Goal: Obtain resource: Download file/media

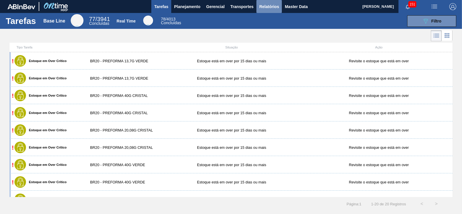
click at [273, 8] on span "Relatórios" at bounding box center [269, 6] width 20 height 7
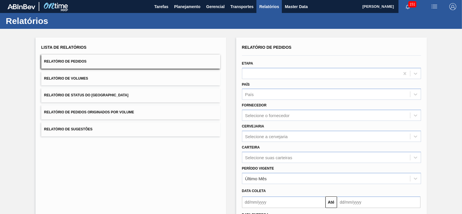
click at [85, 110] on span "Relatório de Pedidos Originados por Volume" at bounding box center [89, 112] width 90 height 4
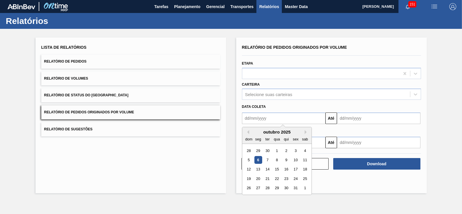
click at [272, 115] on input "text" at bounding box center [283, 119] width 83 height 12
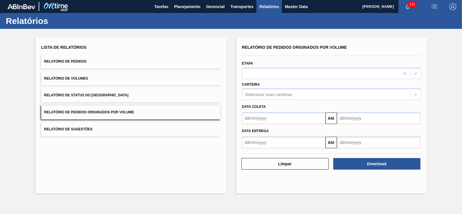
click at [354, 100] on div "Data coleta Até" at bounding box center [332, 112] width 184 height 24
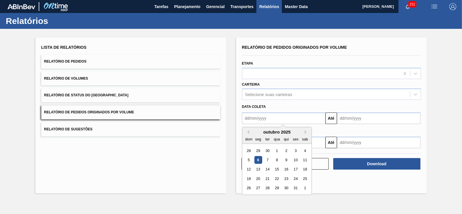
click at [300, 117] on input "text" at bounding box center [283, 119] width 83 height 12
click at [243, 119] on input "text" at bounding box center [283, 119] width 83 height 12
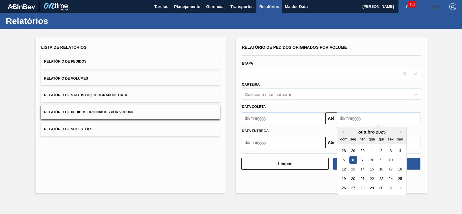
click at [358, 120] on input "text" at bounding box center [378, 119] width 83 height 12
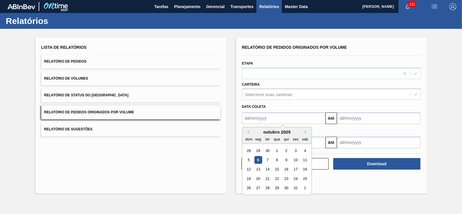
click at [321, 118] on input "text" at bounding box center [283, 119] width 83 height 12
click at [269, 161] on div "7" at bounding box center [267, 160] width 8 height 8
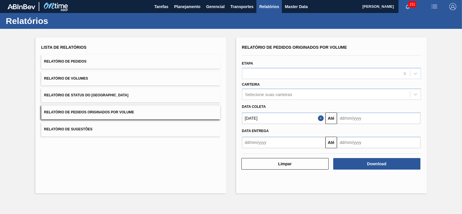
type input "[DATE]"
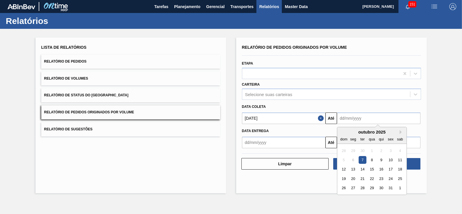
click at [359, 121] on input "text" at bounding box center [378, 119] width 83 height 12
click at [345, 168] on div "12" at bounding box center [344, 170] width 8 height 8
type input "[DATE]"
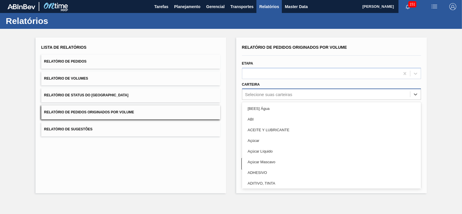
click at [281, 95] on div "Selecione suas carteiras" at bounding box center [268, 94] width 47 height 5
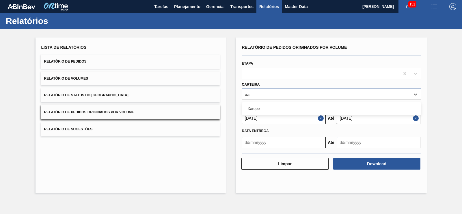
type input "xaro"
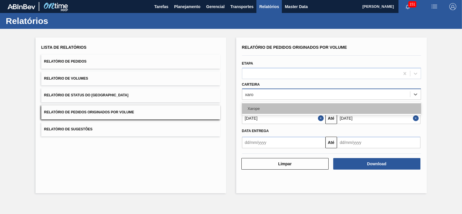
click at [249, 109] on div "Xarope" at bounding box center [331, 108] width 179 height 11
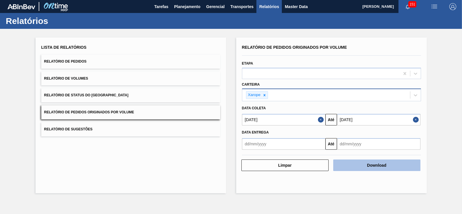
click at [356, 162] on button "Download" at bounding box center [376, 166] width 87 height 12
click at [362, 168] on button "Download" at bounding box center [376, 166] width 87 height 12
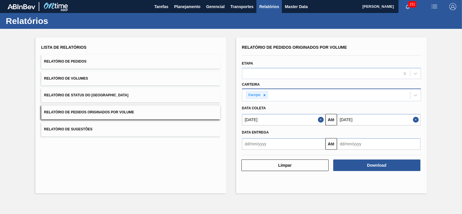
click at [445, 84] on div "Lista de Relatórios Relatório de Pedidos Relatório de Volumes Relatório de Stat…" at bounding box center [231, 115] width 462 height 172
